Goal: Information Seeking & Learning: Learn about a topic

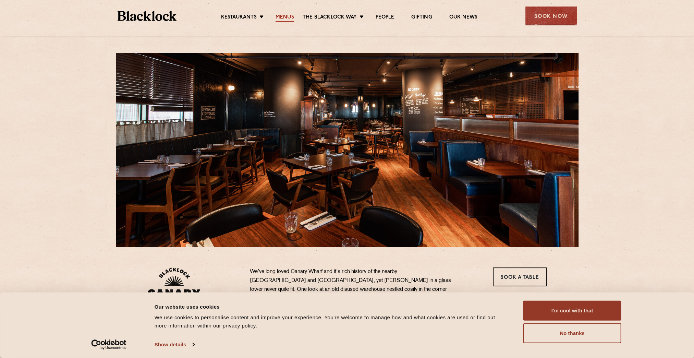
click at [288, 16] on link "Menus" at bounding box center [285, 18] width 19 height 8
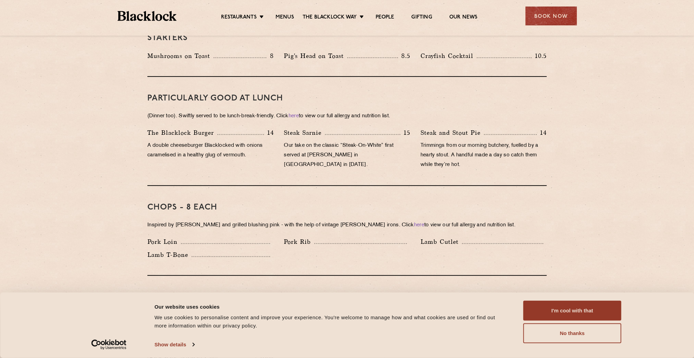
scroll to position [377, 0]
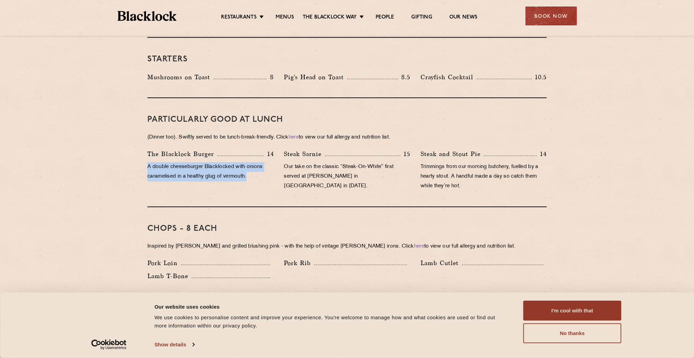
drag, startPoint x: 149, startPoint y: 160, endPoint x: 254, endPoint y: 166, distance: 105.4
click at [254, 166] on p "A double cheeseburger Blacklocked with onions caramelised in a healthy glug of …" at bounding box center [210, 171] width 126 height 19
click at [257, 167] on p "A double cheeseburger Blacklocked with onions caramelised in a healthy glug of …" at bounding box center [210, 171] width 126 height 19
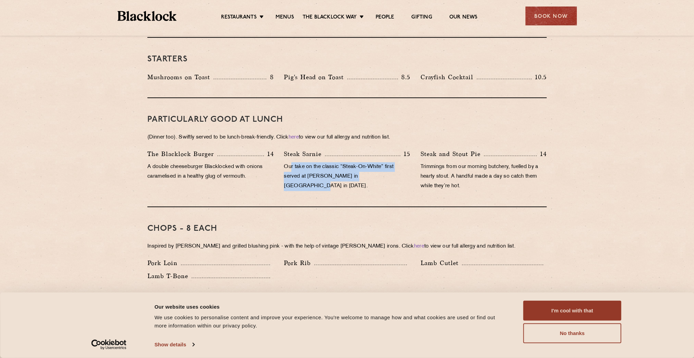
drag, startPoint x: 291, startPoint y: 158, endPoint x: 385, endPoint y: 163, distance: 94.7
click at [385, 163] on p "Our take on the classic “Steak-On-White” first served at Louis’ Lunch in New Ha…" at bounding box center [347, 176] width 126 height 29
click at [319, 162] on p "Our take on the classic “Steak-On-White” first served at Louis’ Lunch in New Ha…" at bounding box center [347, 176] width 126 height 29
drag, startPoint x: 322, startPoint y: 157, endPoint x: 395, endPoint y: 169, distance: 74.4
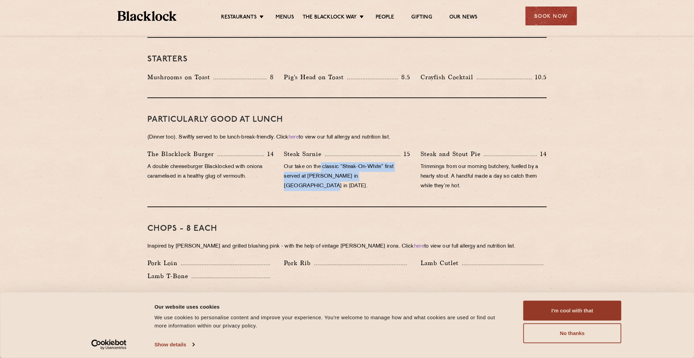
click at [395, 169] on p "Our take on the classic “Steak-On-White” first served at Louis’ Lunch in New Ha…" at bounding box center [347, 176] width 126 height 29
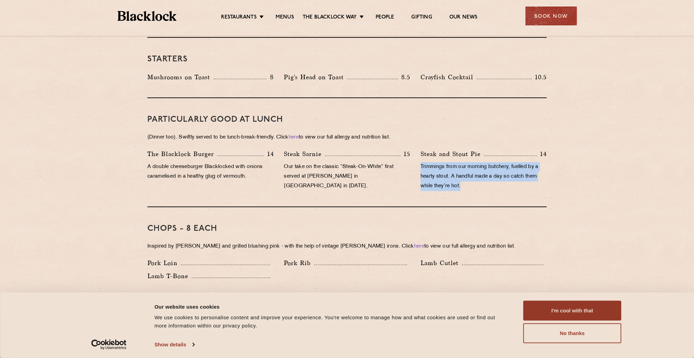
drag, startPoint x: 421, startPoint y: 155, endPoint x: 518, endPoint y: 175, distance: 98.8
click at [518, 175] on p "Trimmings from our morning butchery, fuelled by a hearty stout. A handful made …" at bounding box center [484, 176] width 126 height 29
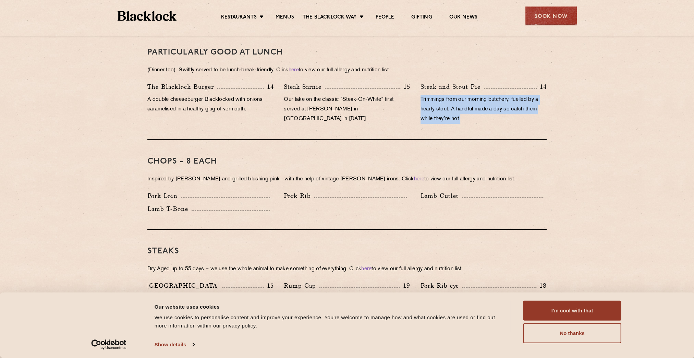
scroll to position [446, 0]
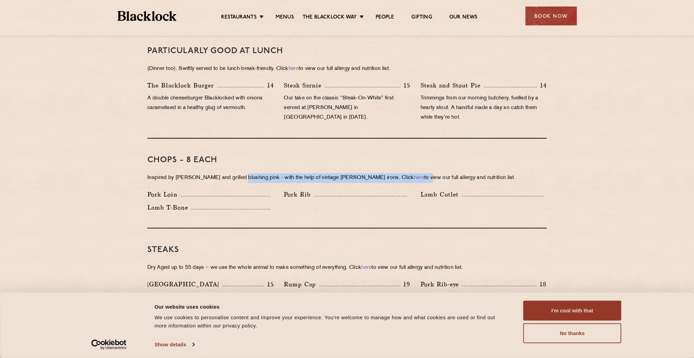
drag, startPoint x: 260, startPoint y: 167, endPoint x: 395, endPoint y: 167, distance: 134.7
click at [395, 173] on p "Inspired by Joe Beef and grilled blushing pink - with the help of vintage Black…" at bounding box center [346, 178] width 399 height 10
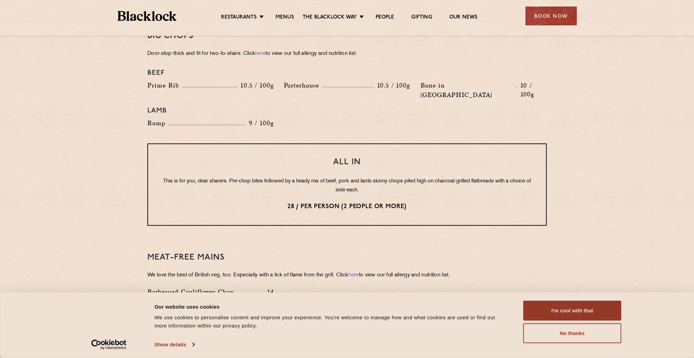
scroll to position [788, 0]
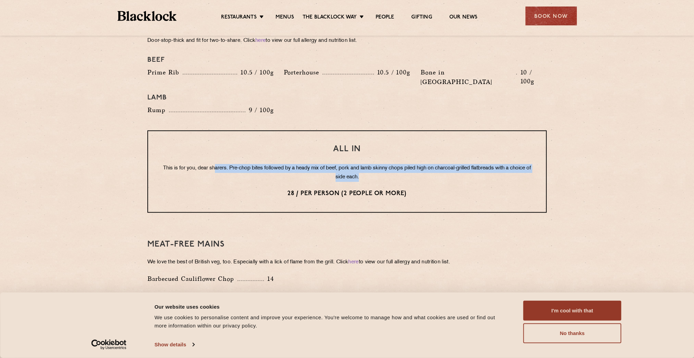
drag, startPoint x: 216, startPoint y: 146, endPoint x: 413, endPoint y: 155, distance: 197.0
click at [413, 164] on p "This is for you, dear sharers. Pre-chop bites followed by a heady mix of beef, …" at bounding box center [347, 173] width 371 height 18
click at [418, 164] on p "This is for you, dear sharers. Pre-chop bites followed by a heady mix of beef, …" at bounding box center [347, 173] width 371 height 18
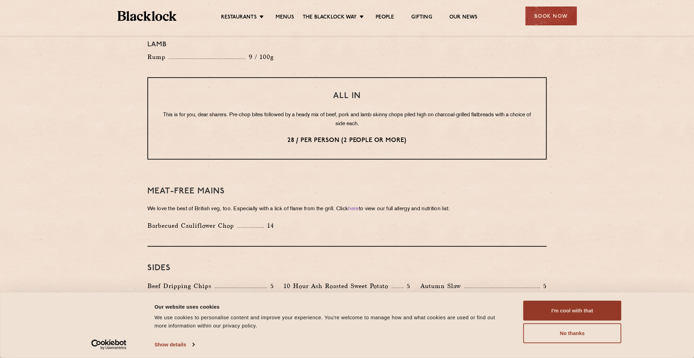
scroll to position [857, 0]
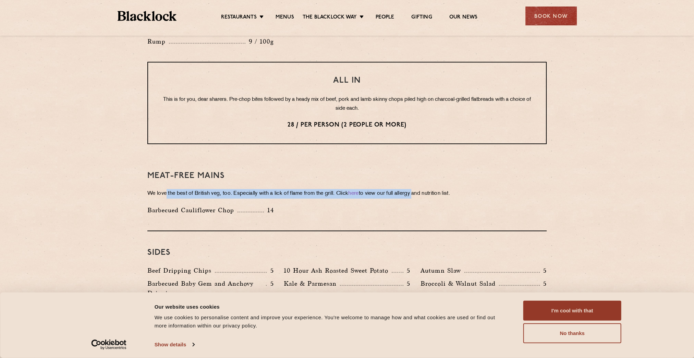
drag, startPoint x: 167, startPoint y: 173, endPoint x: 423, endPoint y: 173, distance: 256.0
click at [423, 189] on p "We love the best of British veg, too. Especially with a lick of flame from the …" at bounding box center [346, 194] width 399 height 10
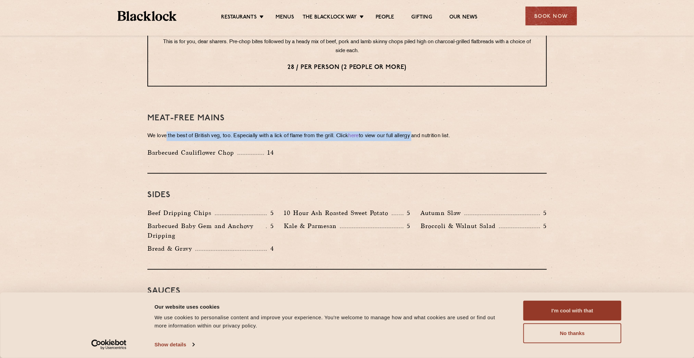
scroll to position [925, 0]
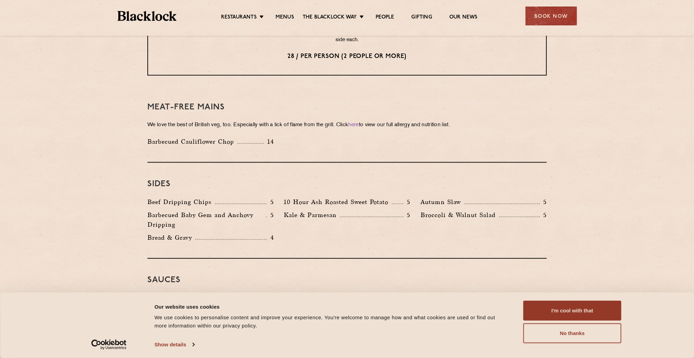
click at [177, 137] on p "Barbecued Cauliflower Chop" at bounding box center [192, 142] width 90 height 10
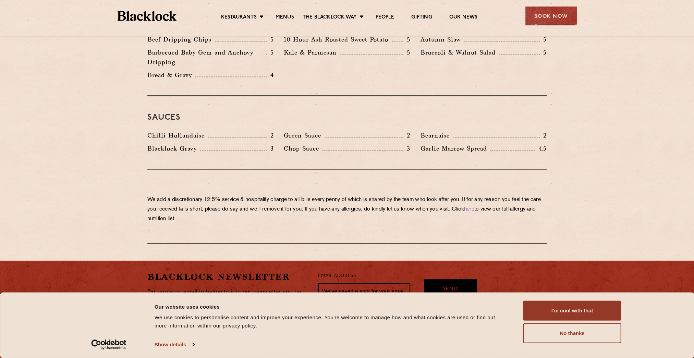
scroll to position [1119, 0]
